Goal: Task Accomplishment & Management: Manage account settings

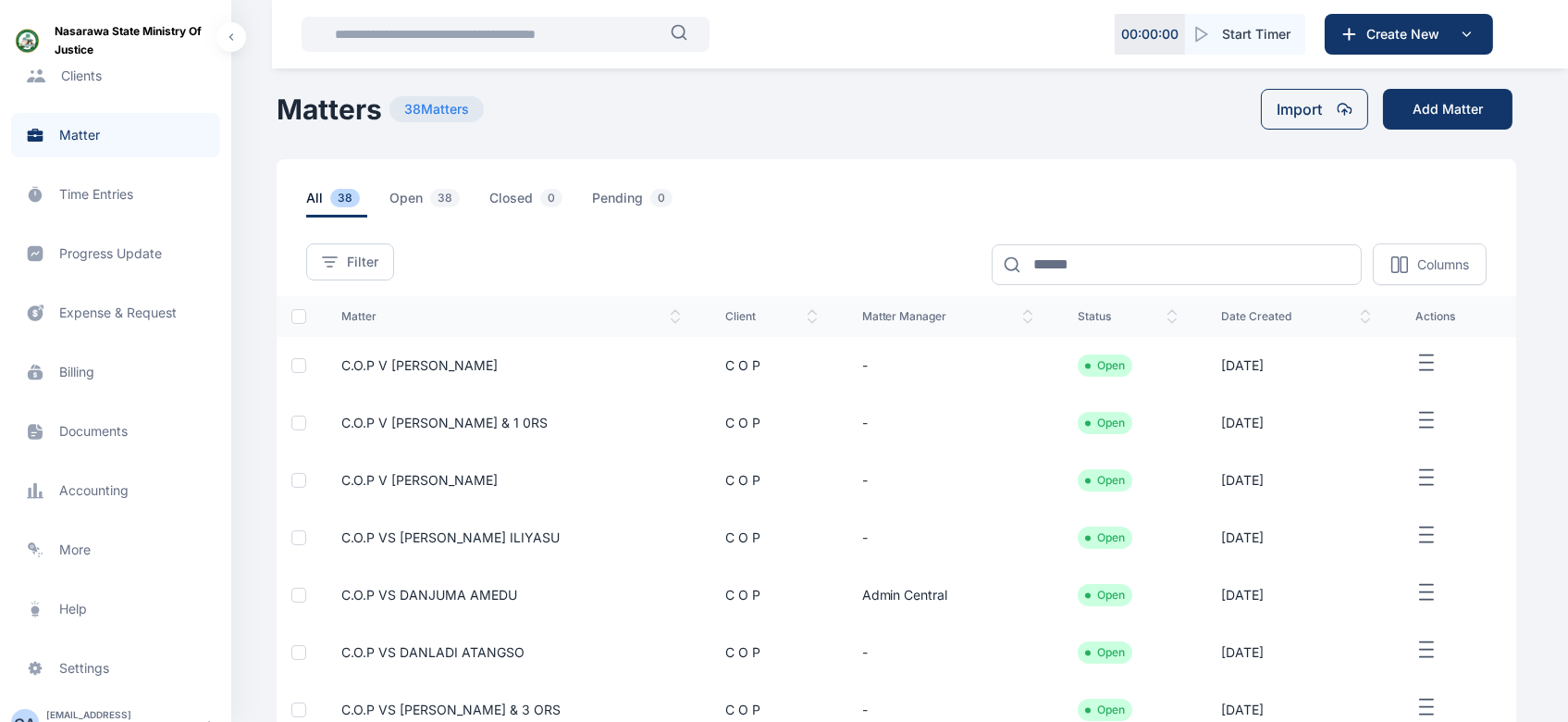
scroll to position [285, 0]
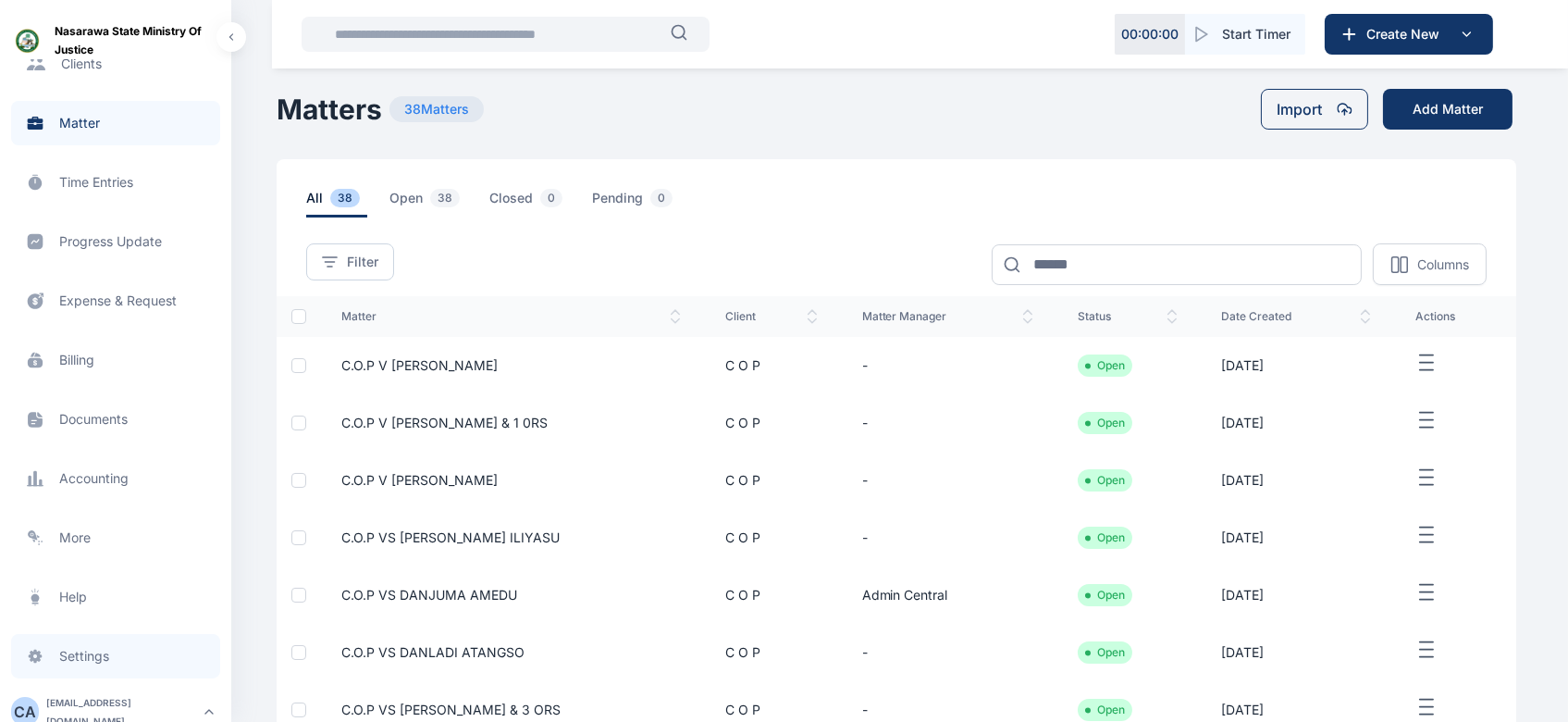
click at [91, 659] on span "Settings settings settings" at bounding box center [115, 655] width 209 height 44
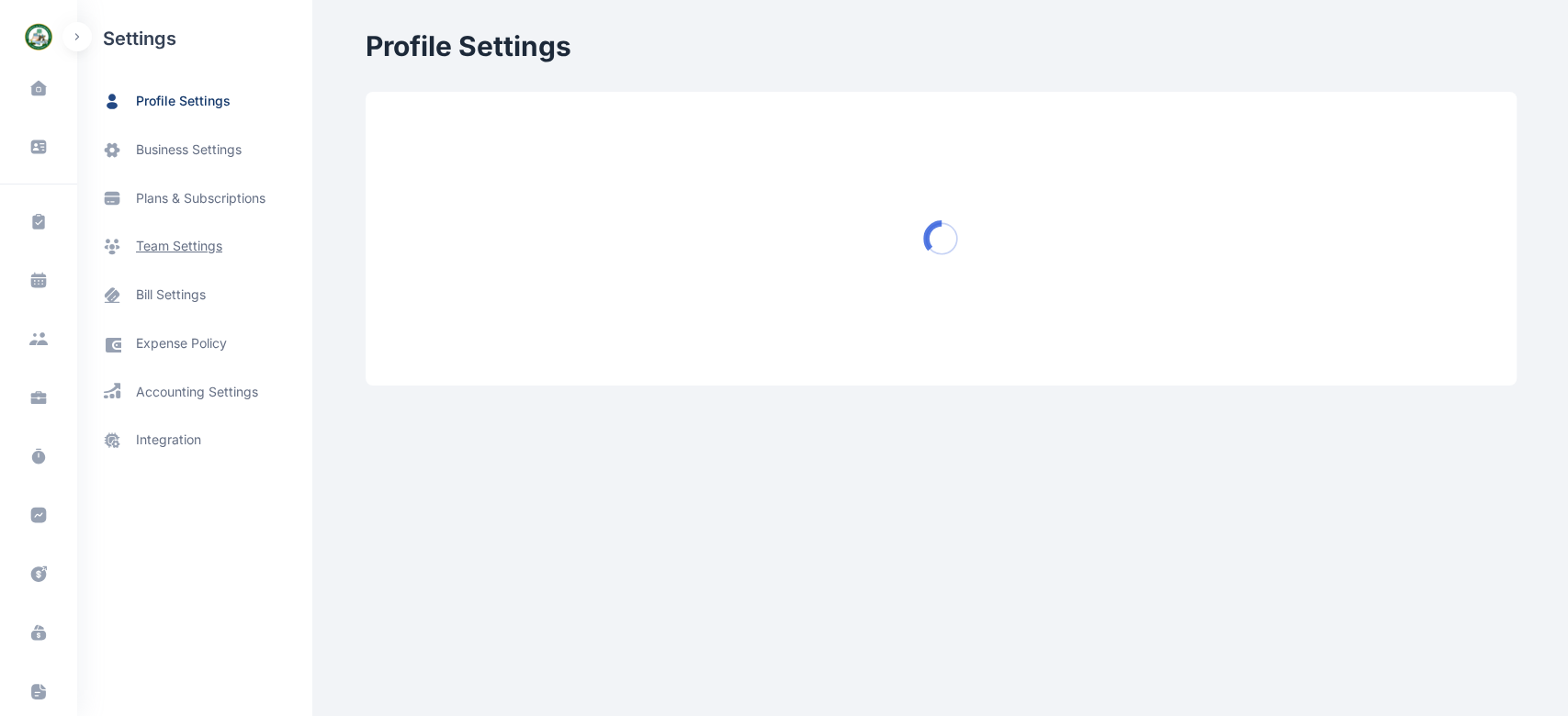
click at [187, 238] on span "team settings" at bounding box center [179, 246] width 87 height 20
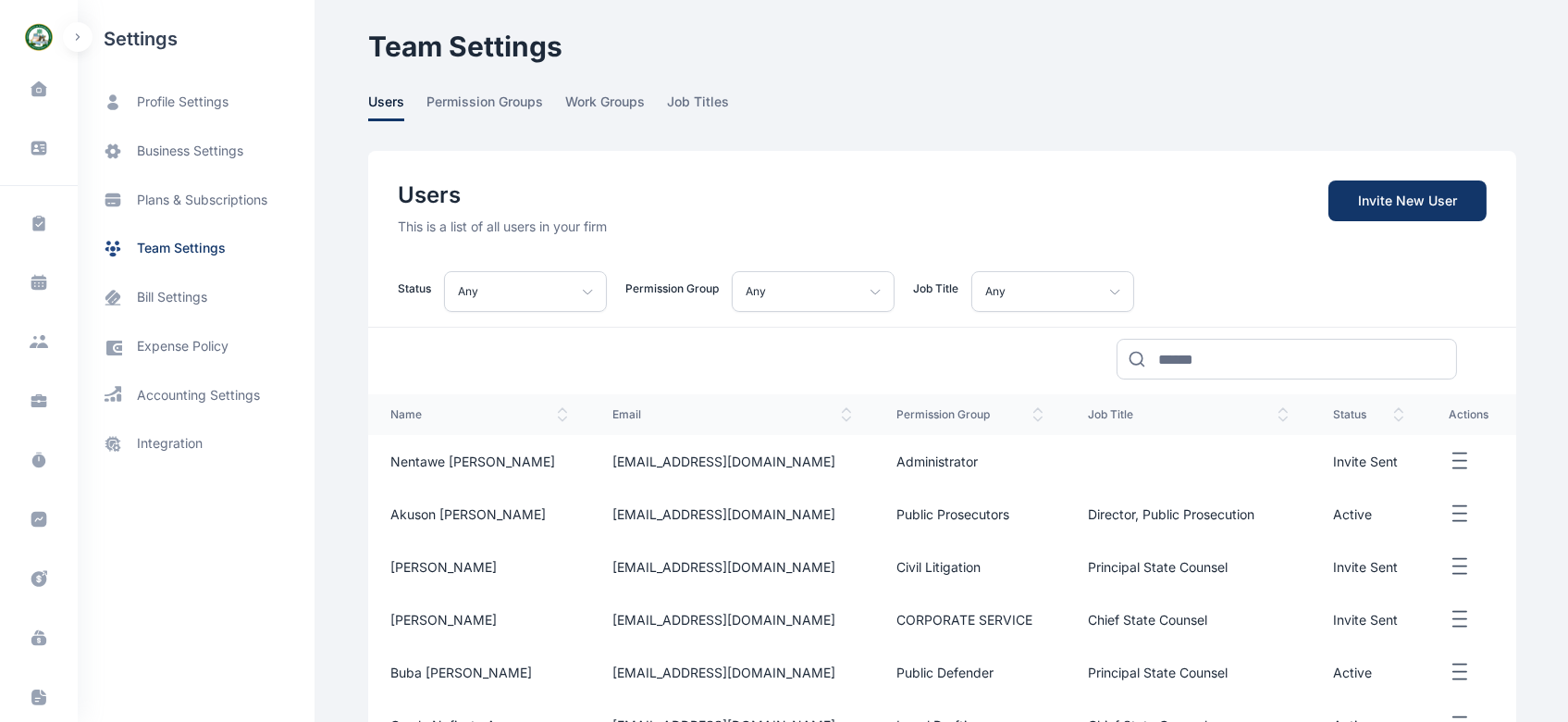
click at [1460, 455] on icon "button" at bounding box center [1460, 461] width 23 height 23
click at [1390, 520] on span "Resend Invite" at bounding box center [1396, 524] width 83 height 19
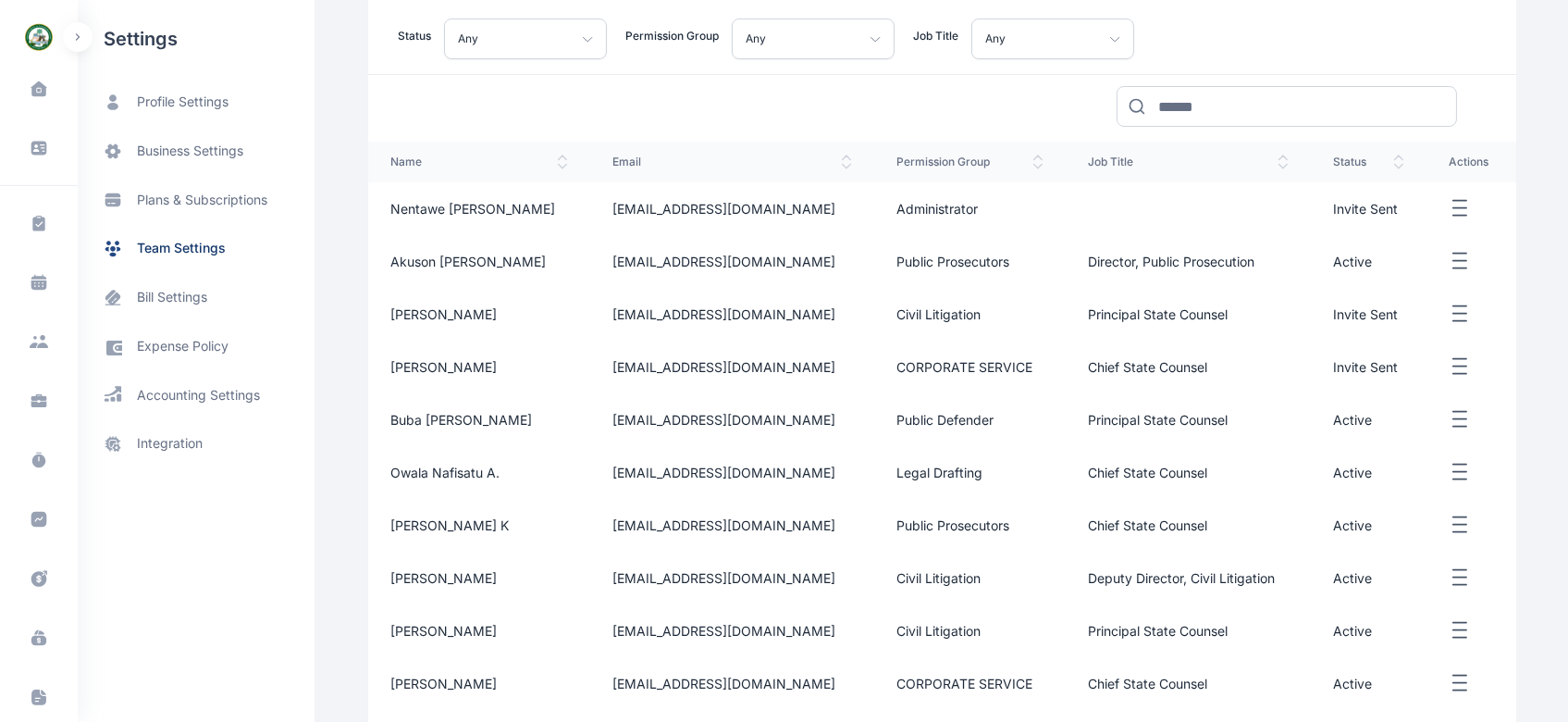
scroll to position [253, 0]
click at [1454, 207] on icon "button" at bounding box center [1460, 207] width 23 height 23
click at [1363, 265] on span "Resend Invite" at bounding box center [1396, 270] width 83 height 19
click at [1454, 210] on icon "button" at bounding box center [1460, 207] width 23 height 23
click at [1361, 231] on font "Edit" at bounding box center [1366, 228] width 23 height 16
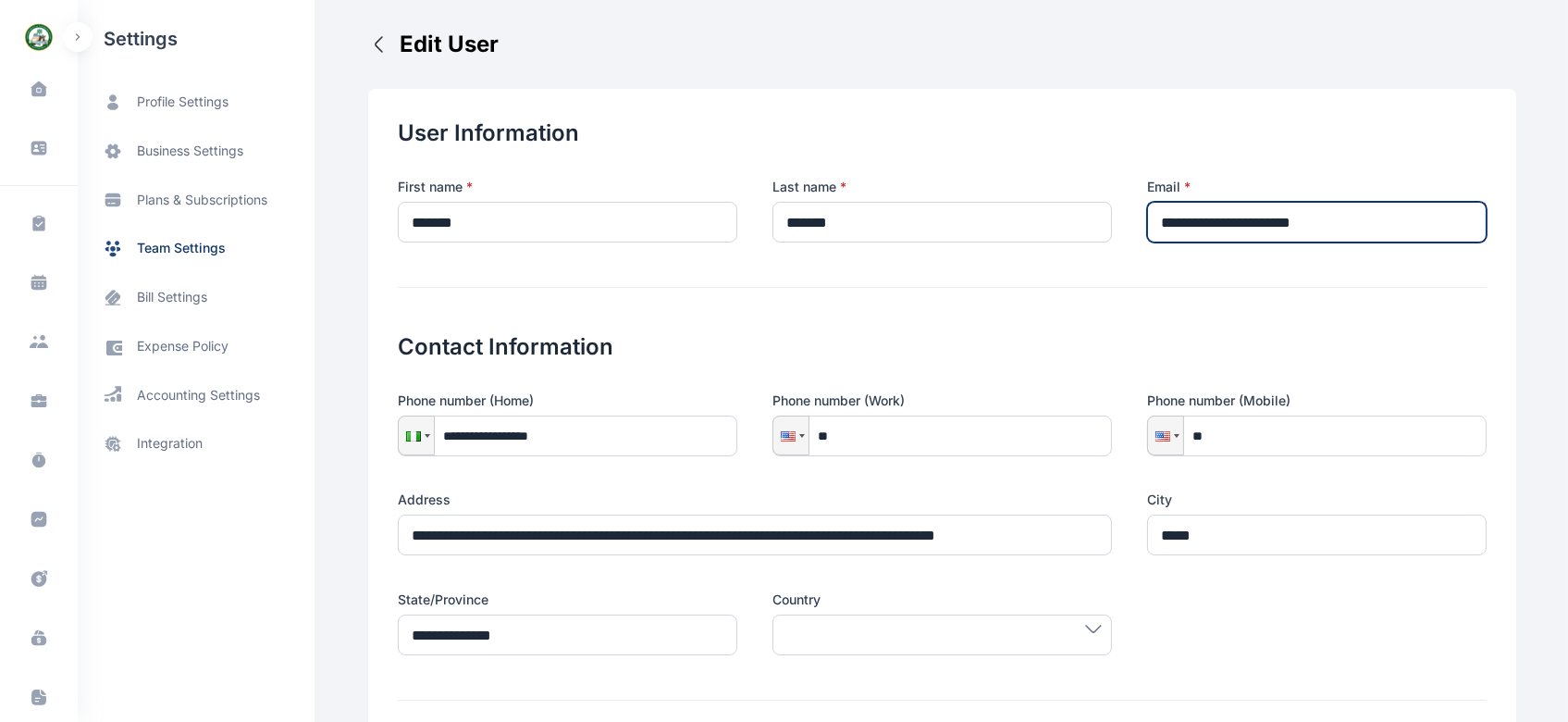
drag, startPoint x: 1389, startPoint y: 223, endPoint x: 1098, endPoint y: 226, distance: 291.0
click at [1098, 226] on div "**********" at bounding box center [942, 209] width 1089 height 65
click at [1249, 217] on input "**********" at bounding box center [1317, 222] width 340 height 40
drag, startPoint x: 1249, startPoint y: 217, endPoint x: 1093, endPoint y: 211, distance: 156.1
click at [1093, 211] on div "**********" at bounding box center [942, 209] width 1089 height 65
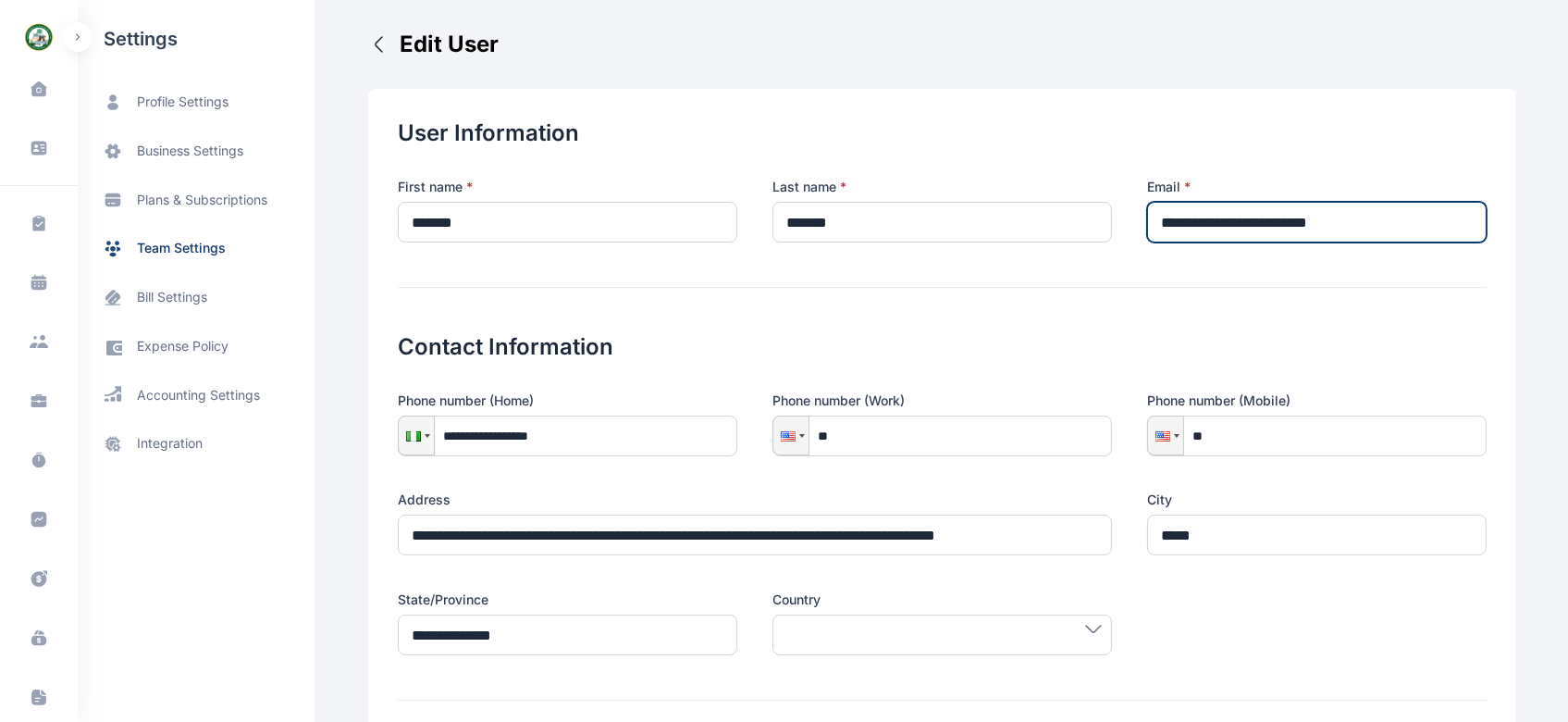
click at [1422, 230] on input "**********" at bounding box center [1317, 222] width 340 height 40
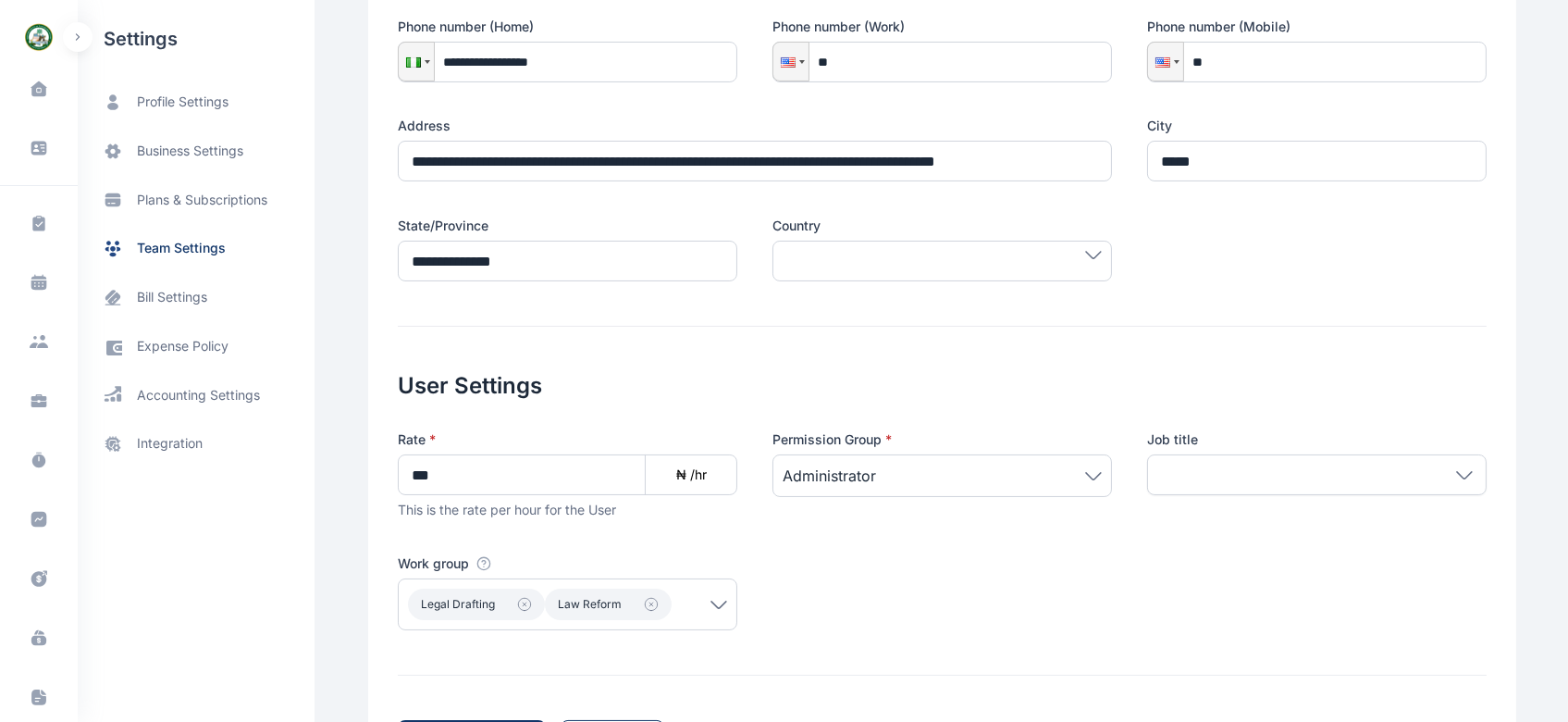
scroll to position [471, 0]
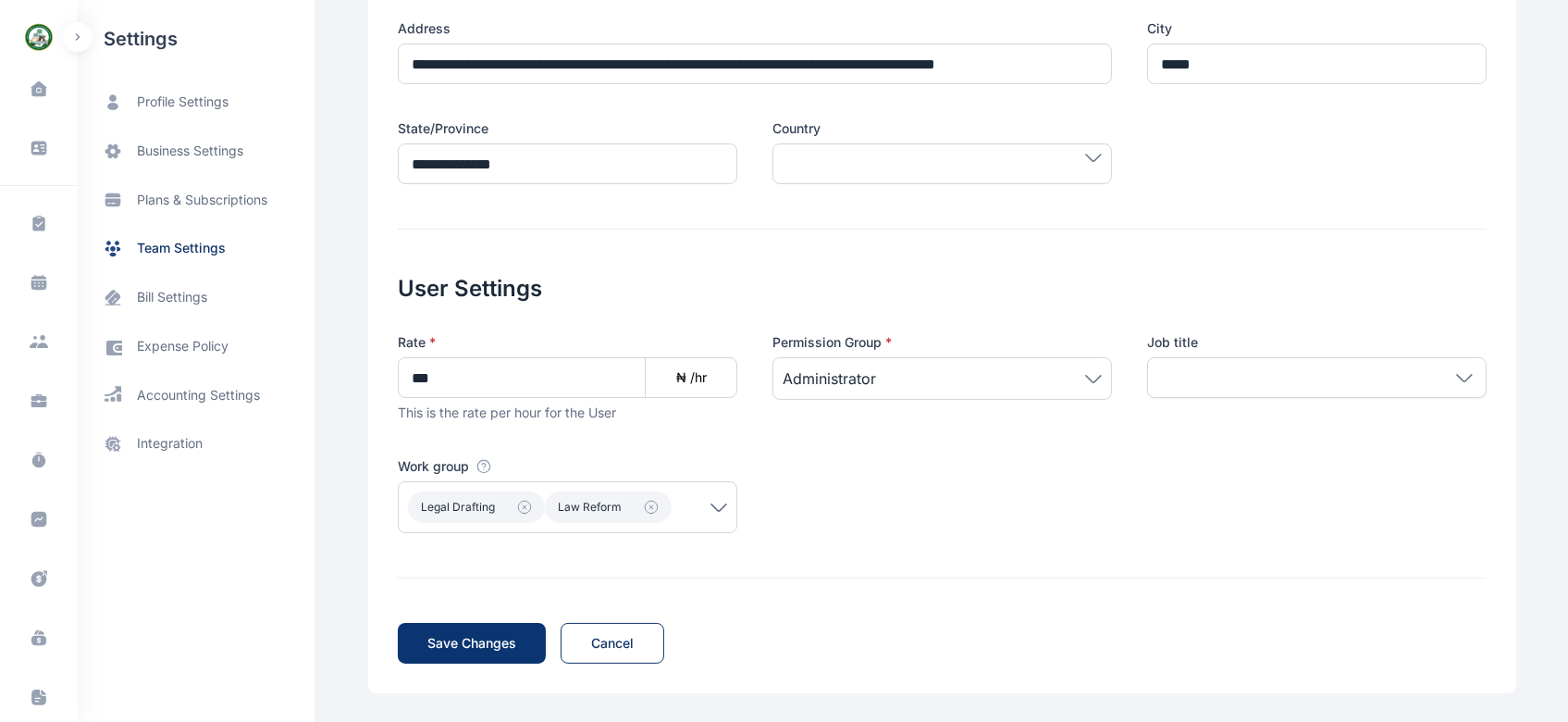
type input "**********"
click at [473, 648] on span "Save Changes" at bounding box center [472, 643] width 89 height 19
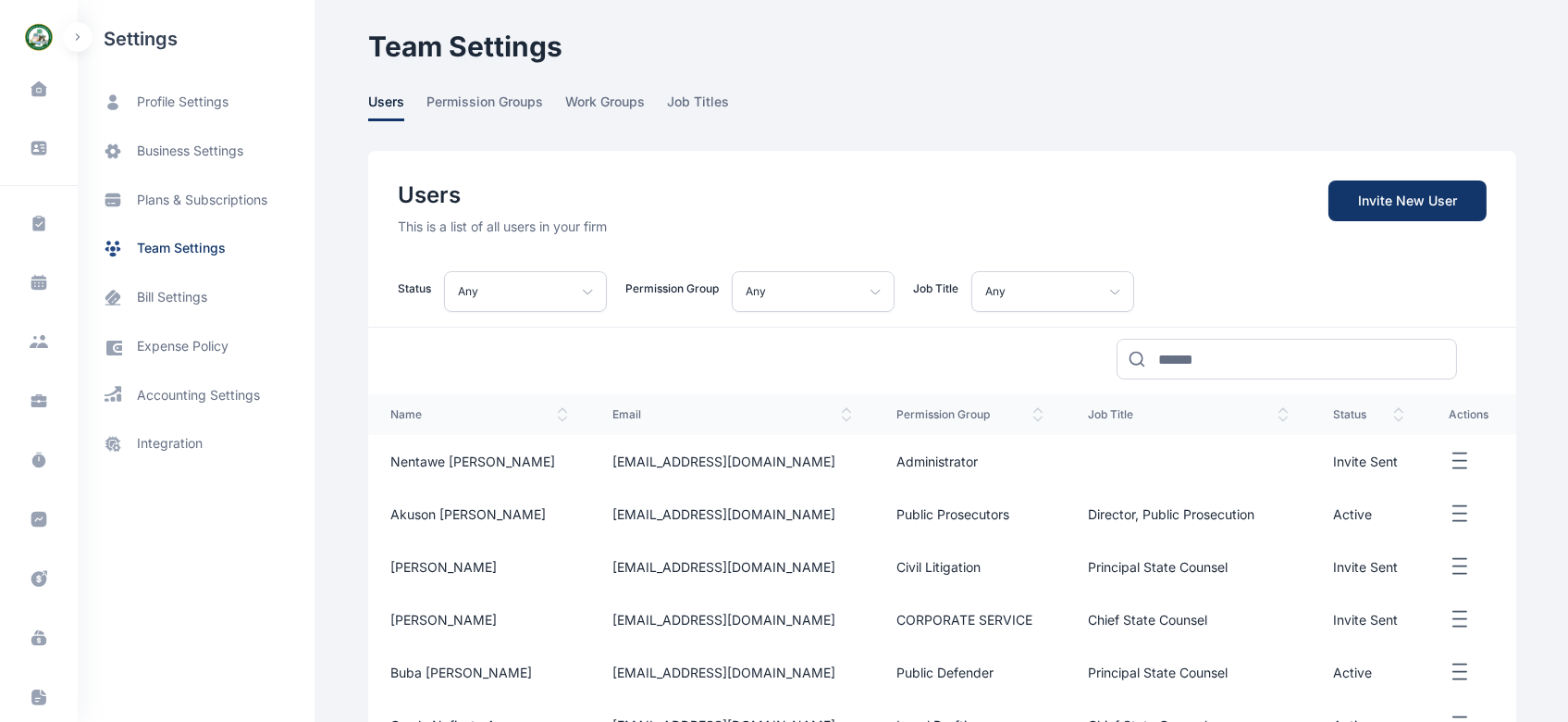
click at [1449, 462] on icon "button" at bounding box center [1460, 461] width 23 height 23
click at [1458, 463] on icon "button" at bounding box center [1460, 461] width 23 height 23
click at [1363, 523] on font "Resend Invite" at bounding box center [1396, 523] width 83 height 16
click at [1451, 463] on icon "button" at bounding box center [1460, 461] width 23 height 23
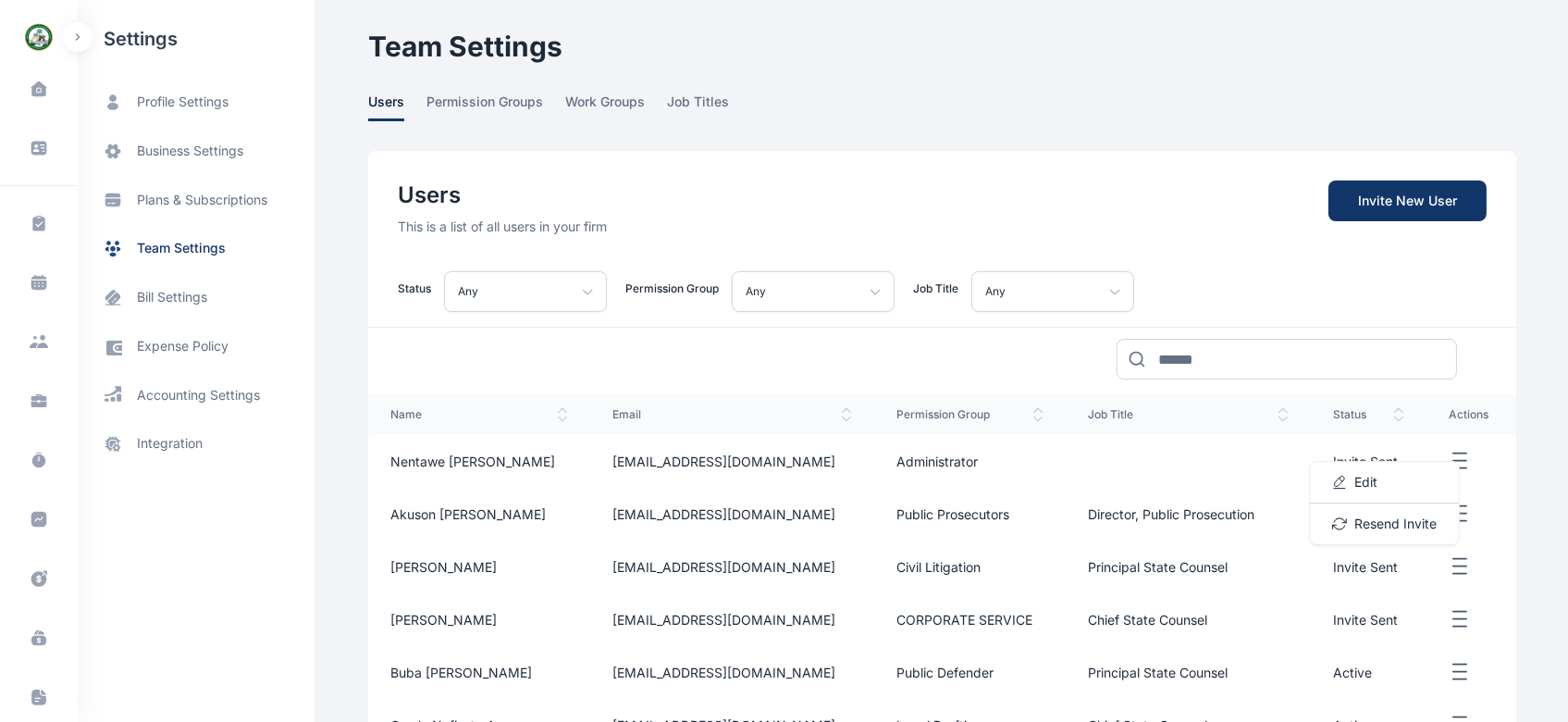
click at [1362, 478] on font "Edit" at bounding box center [1366, 482] width 23 height 16
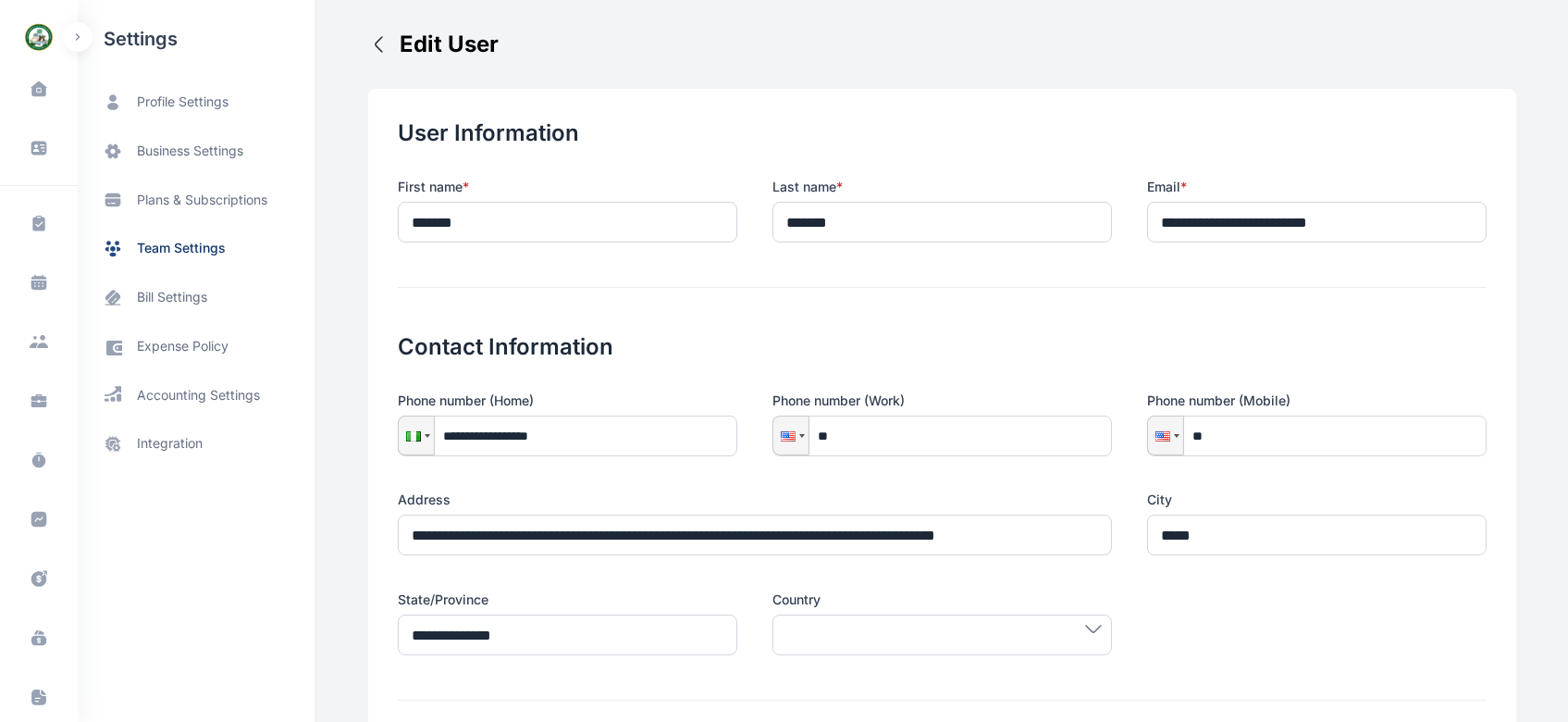
scroll to position [471, 0]
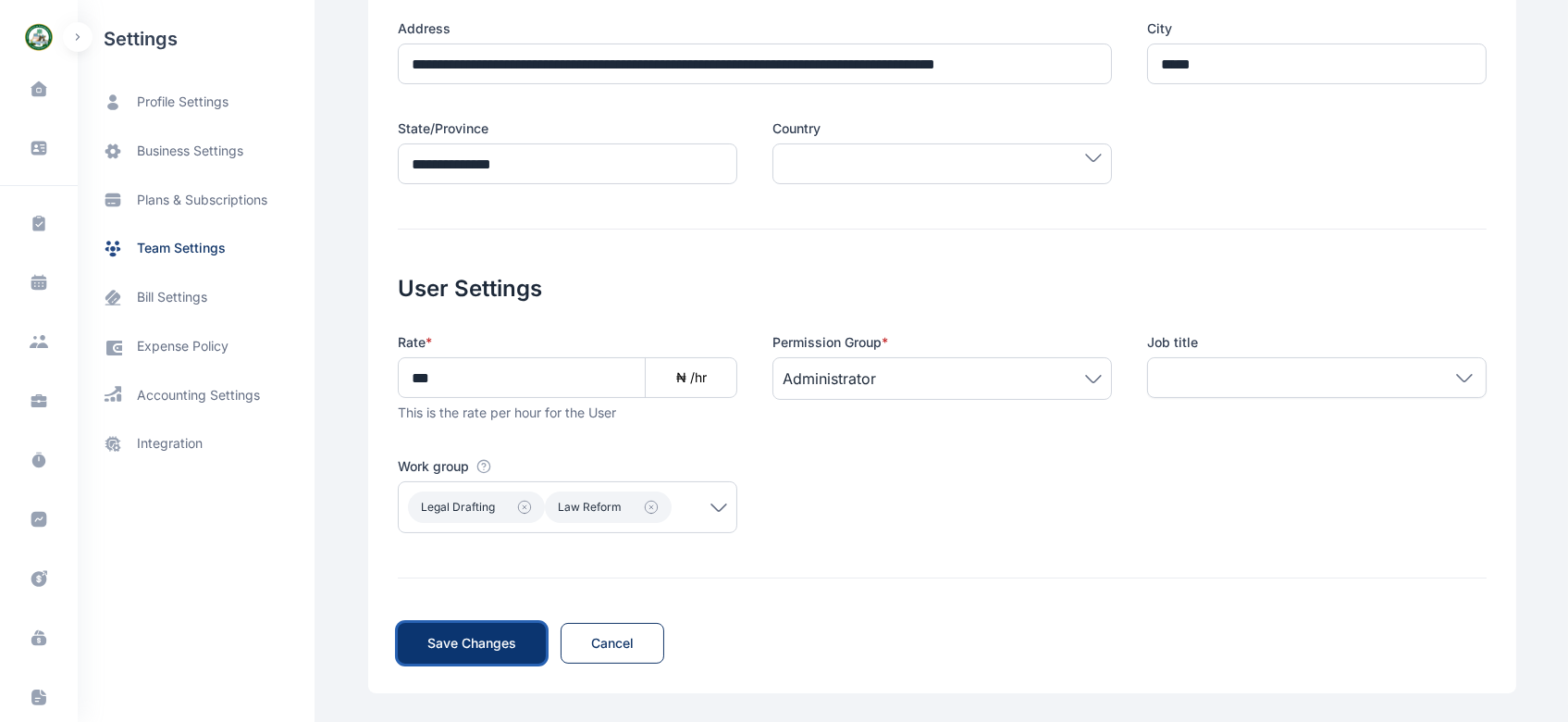
click at [449, 638] on font "Save Changes" at bounding box center [472, 642] width 89 height 16
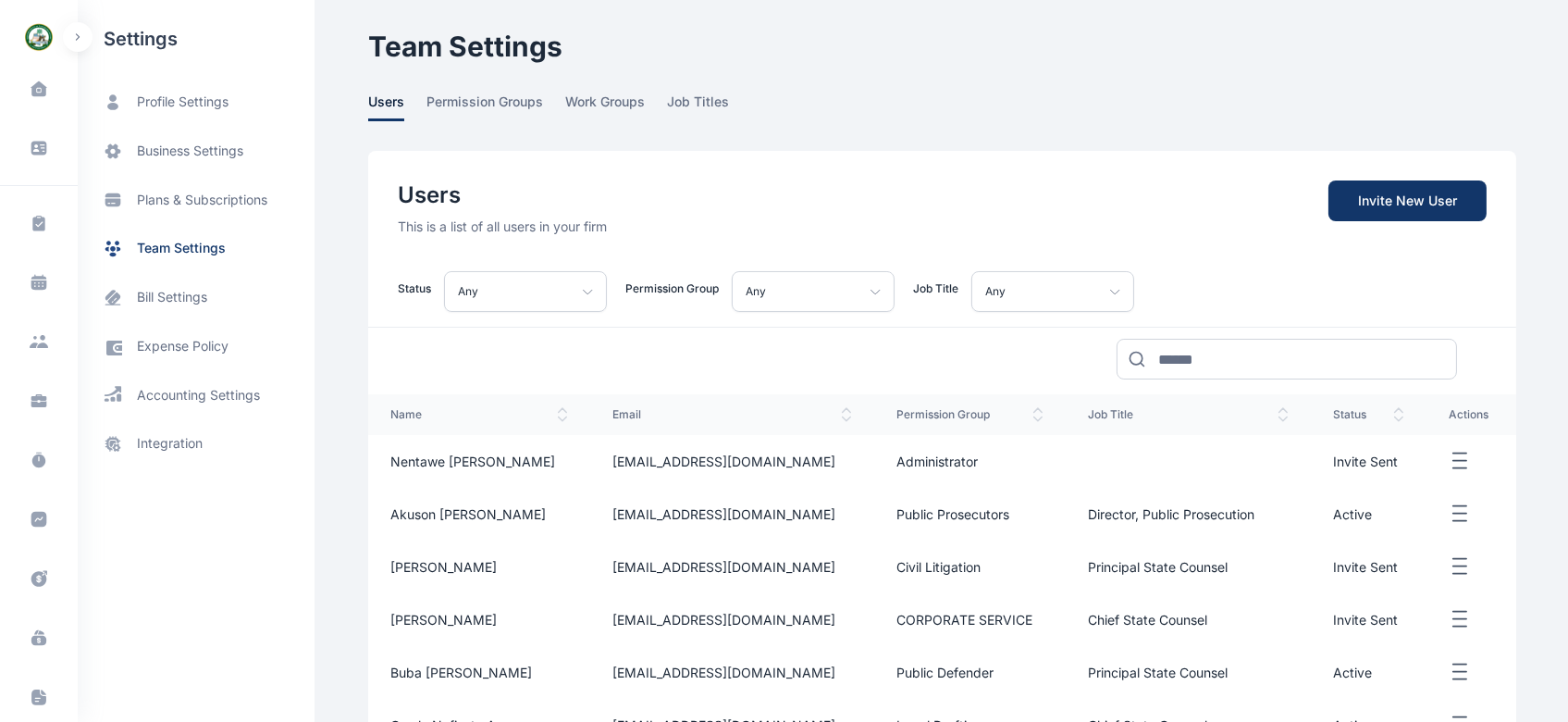
click at [428, 463] on font "Nentawe [PERSON_NAME]" at bounding box center [473, 461] width 165 height 16
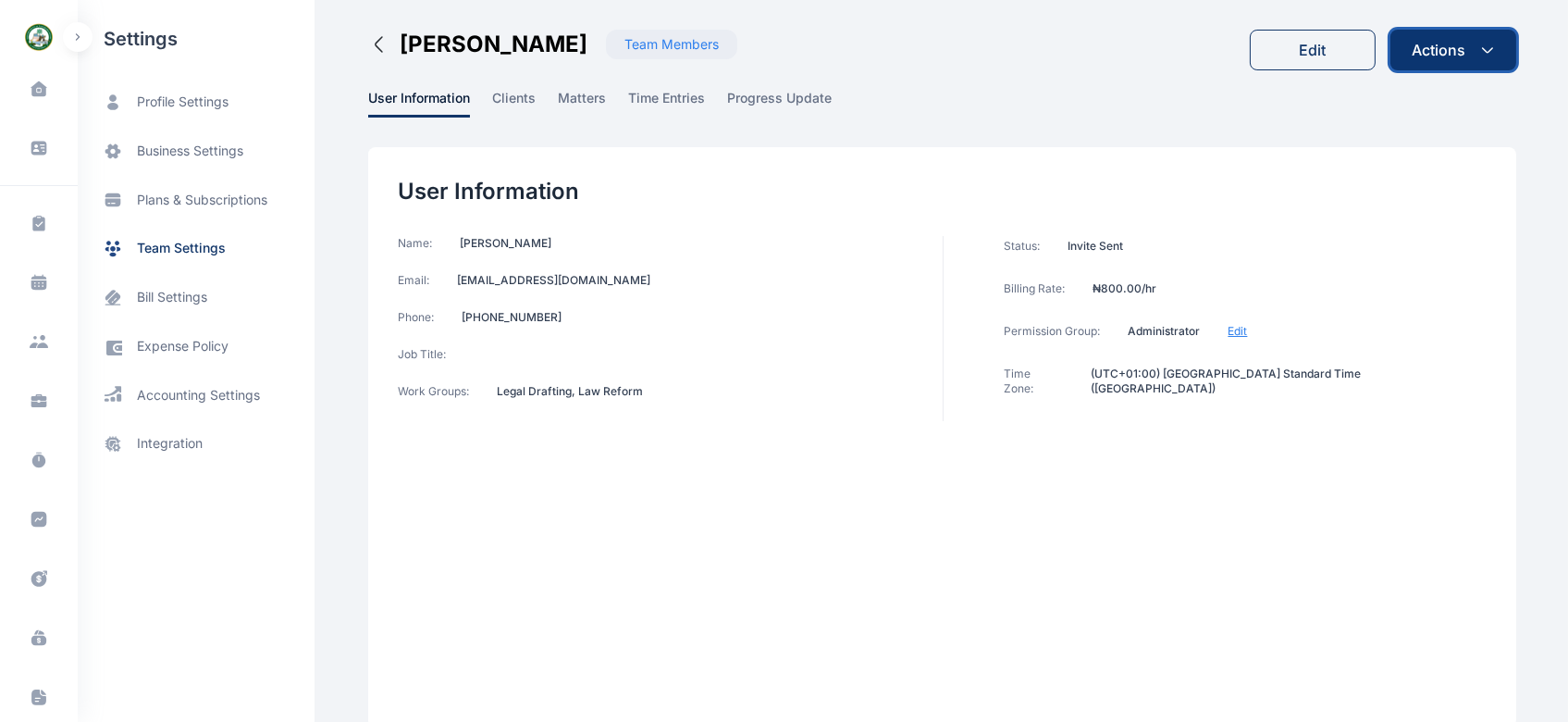
click at [1485, 48] on icon "button" at bounding box center [1488, 50] width 15 height 15
click at [1407, 93] on span "Change Permission Group" at bounding box center [1415, 94] width 157 height 19
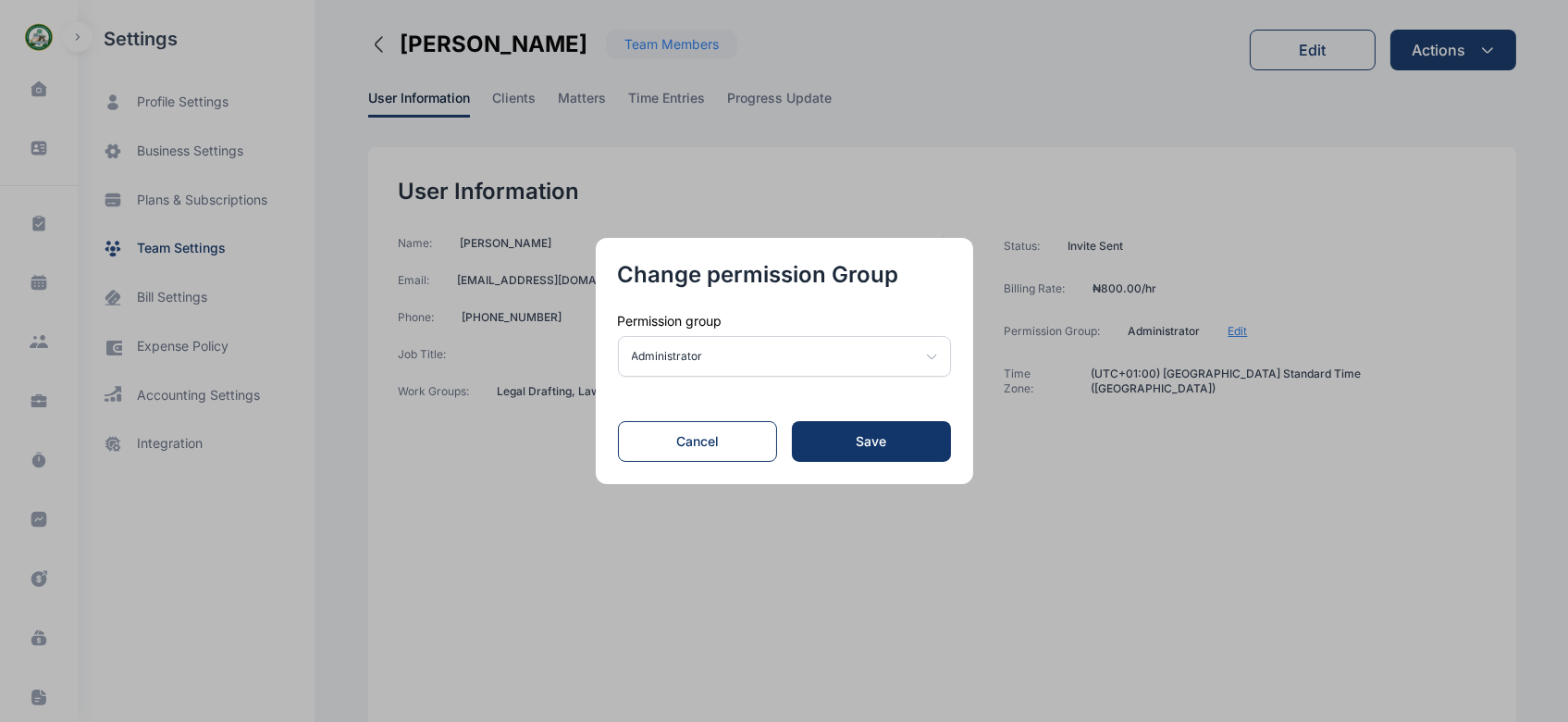
click at [936, 353] on icon at bounding box center [932, 357] width 10 height 8
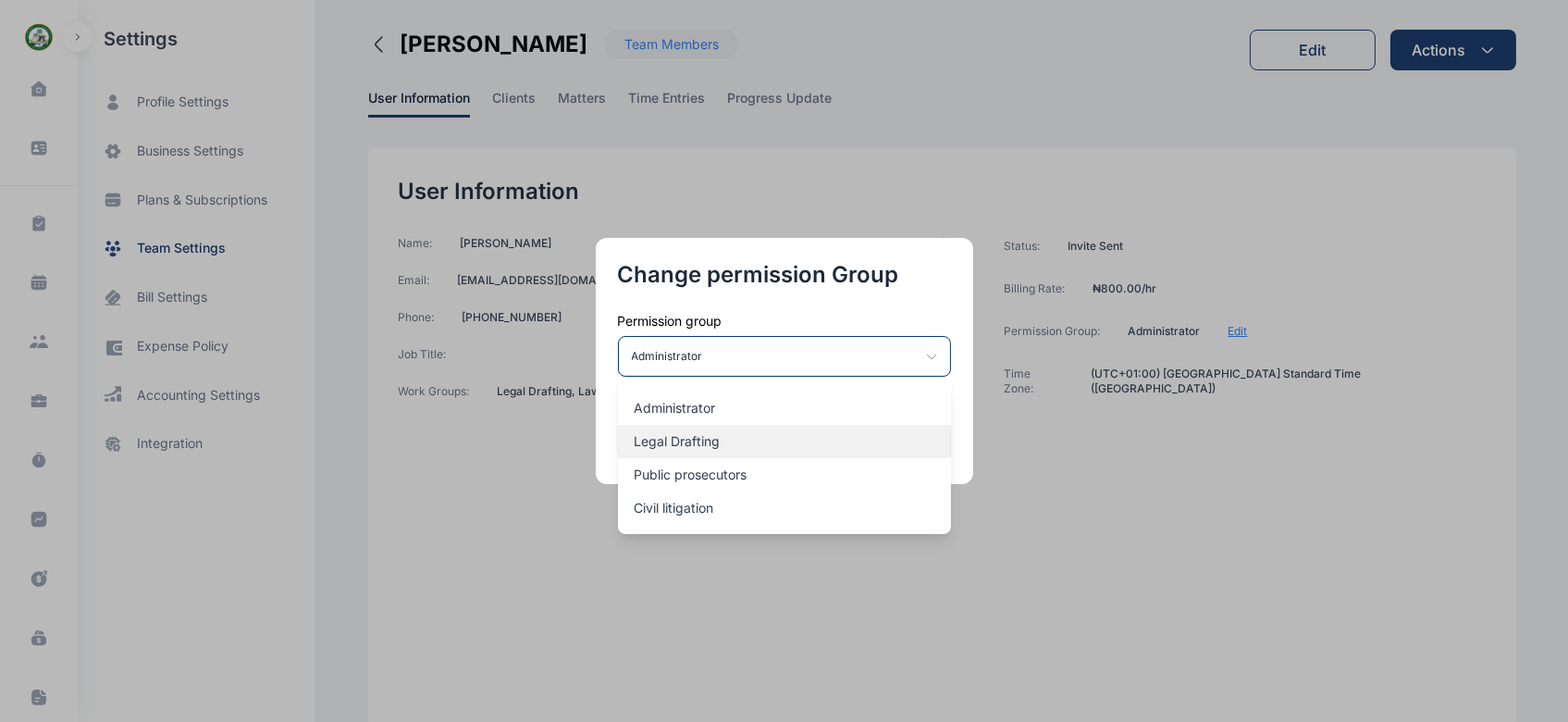
click at [718, 440] on font "Legal Drafting" at bounding box center [677, 440] width 86 height 16
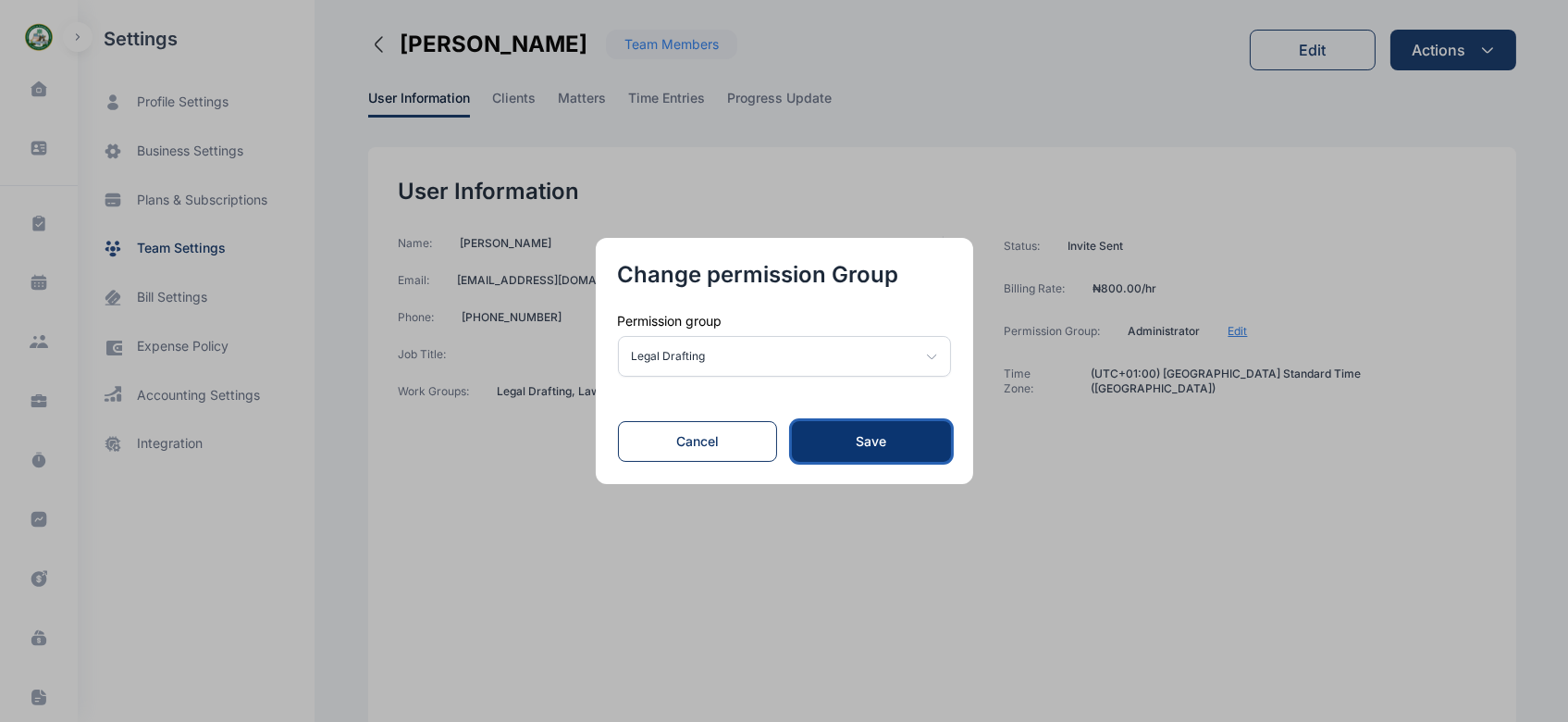
click at [828, 449] on div "Save" at bounding box center [872, 441] width 99 height 19
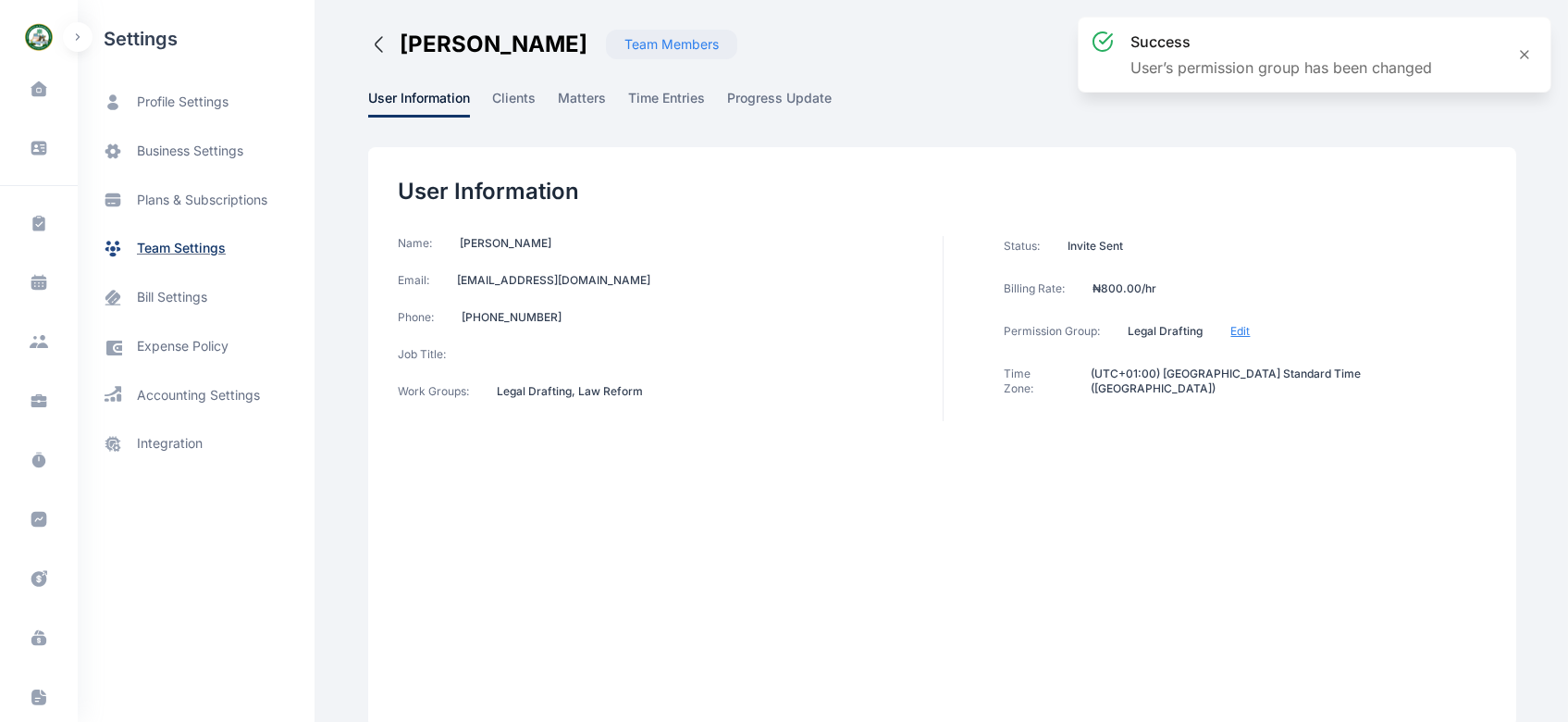
click at [156, 249] on font "team settings" at bounding box center [181, 247] width 89 height 16
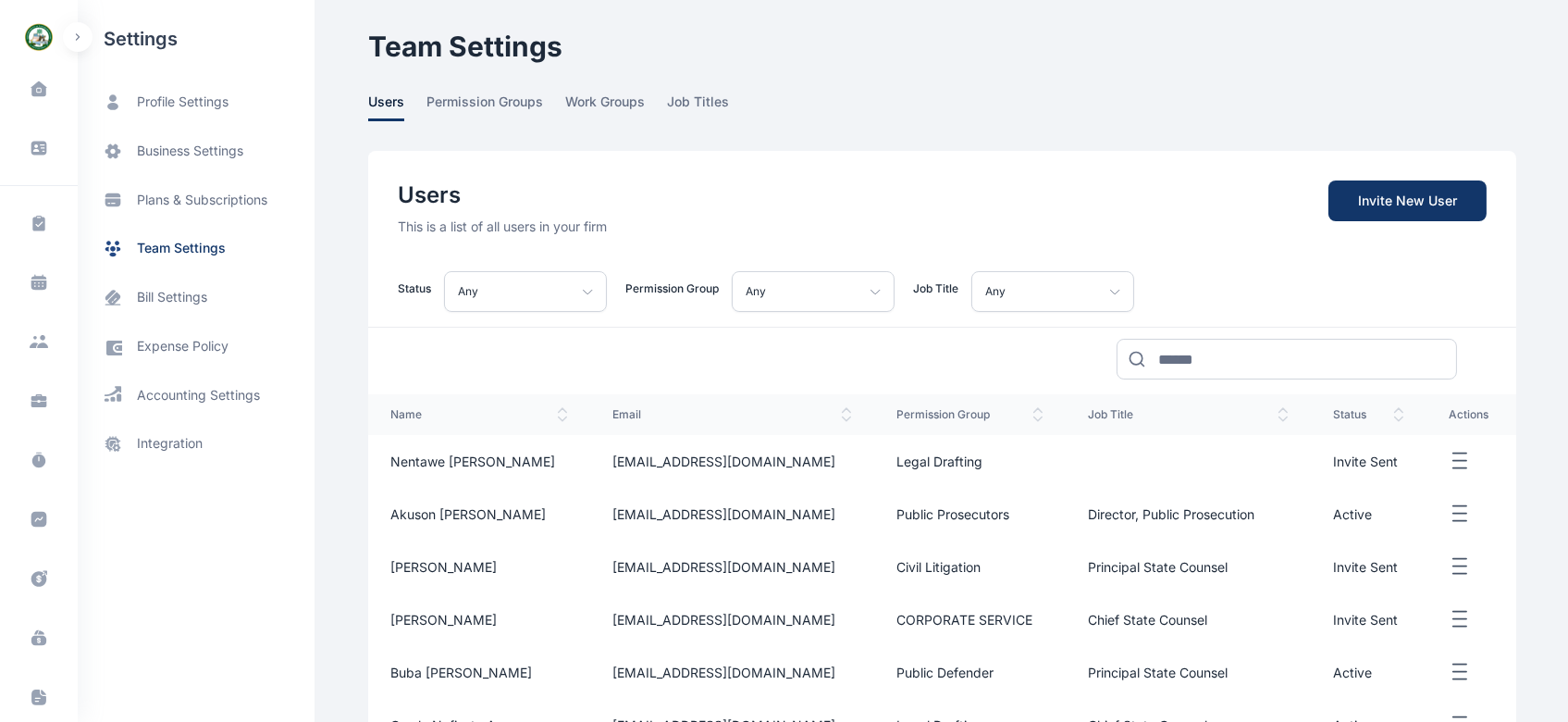
click at [1455, 458] on icon "button" at bounding box center [1460, 461] width 23 height 23
click at [1376, 523] on font "Resend Invite" at bounding box center [1396, 523] width 83 height 16
